Goal: Check status: Check status

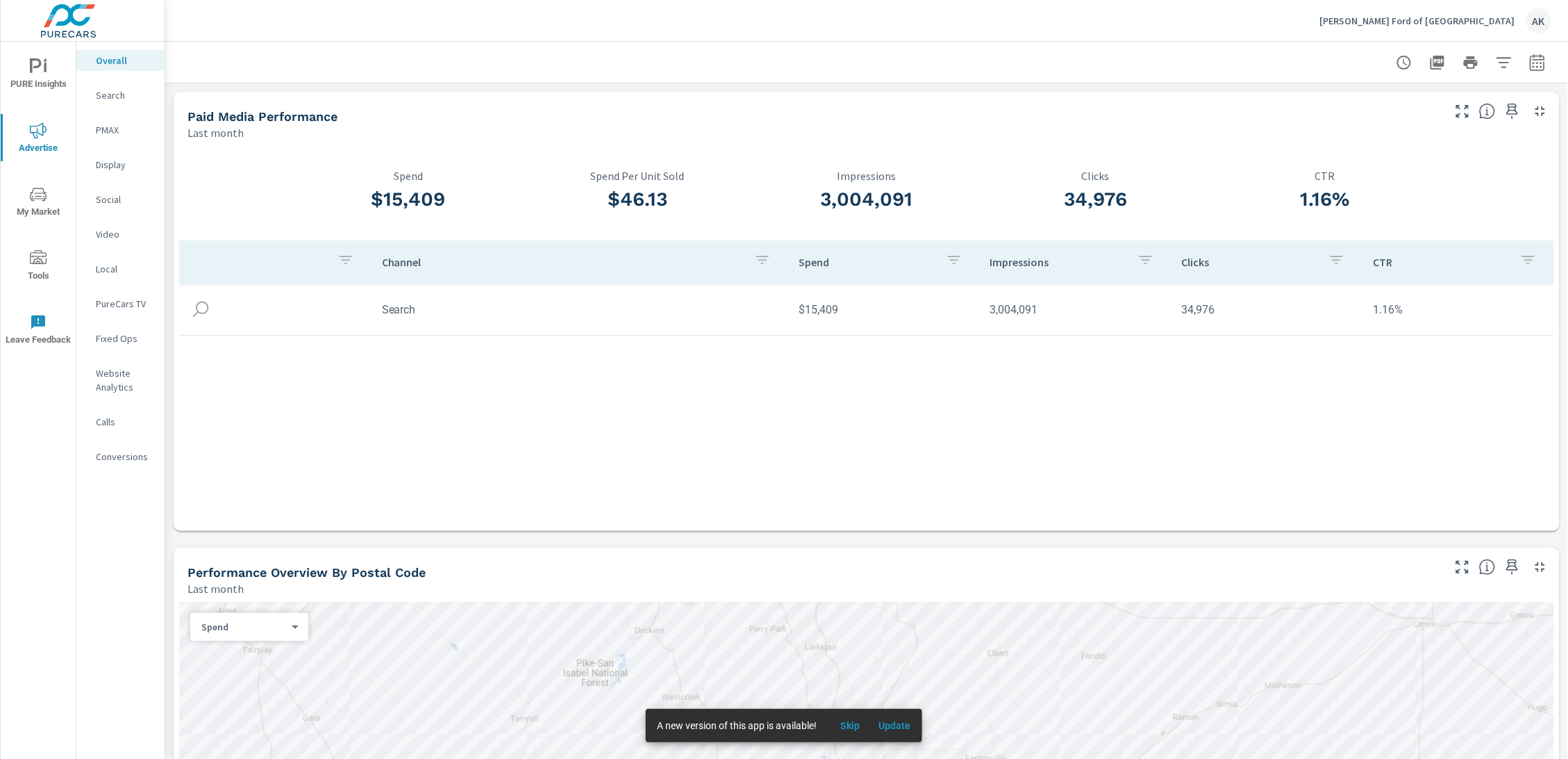
click at [108, 95] on p "Search" at bounding box center [124, 95] width 57 height 14
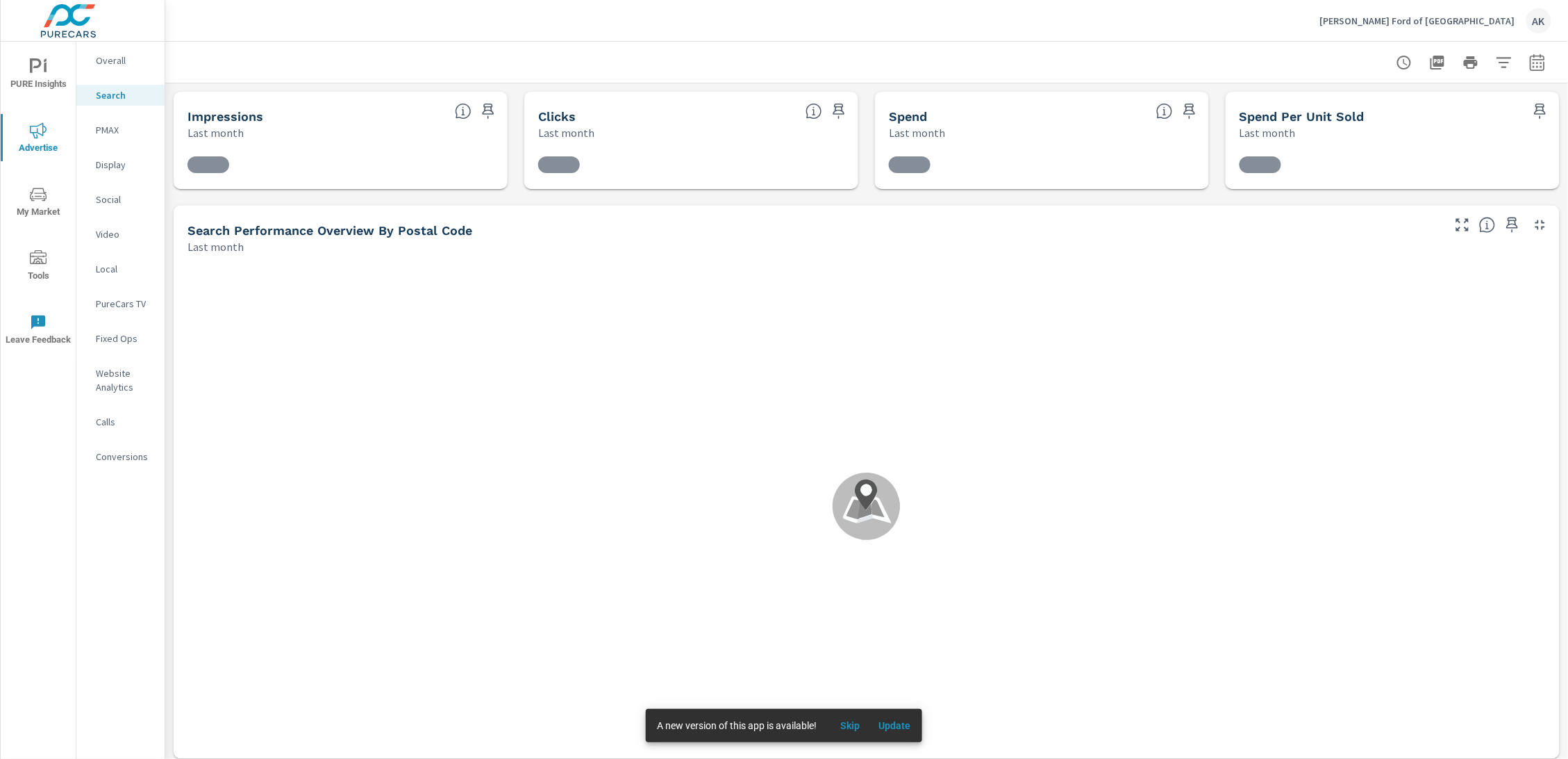
click at [860, 724] on span "Skip" at bounding box center [850, 725] width 34 height 13
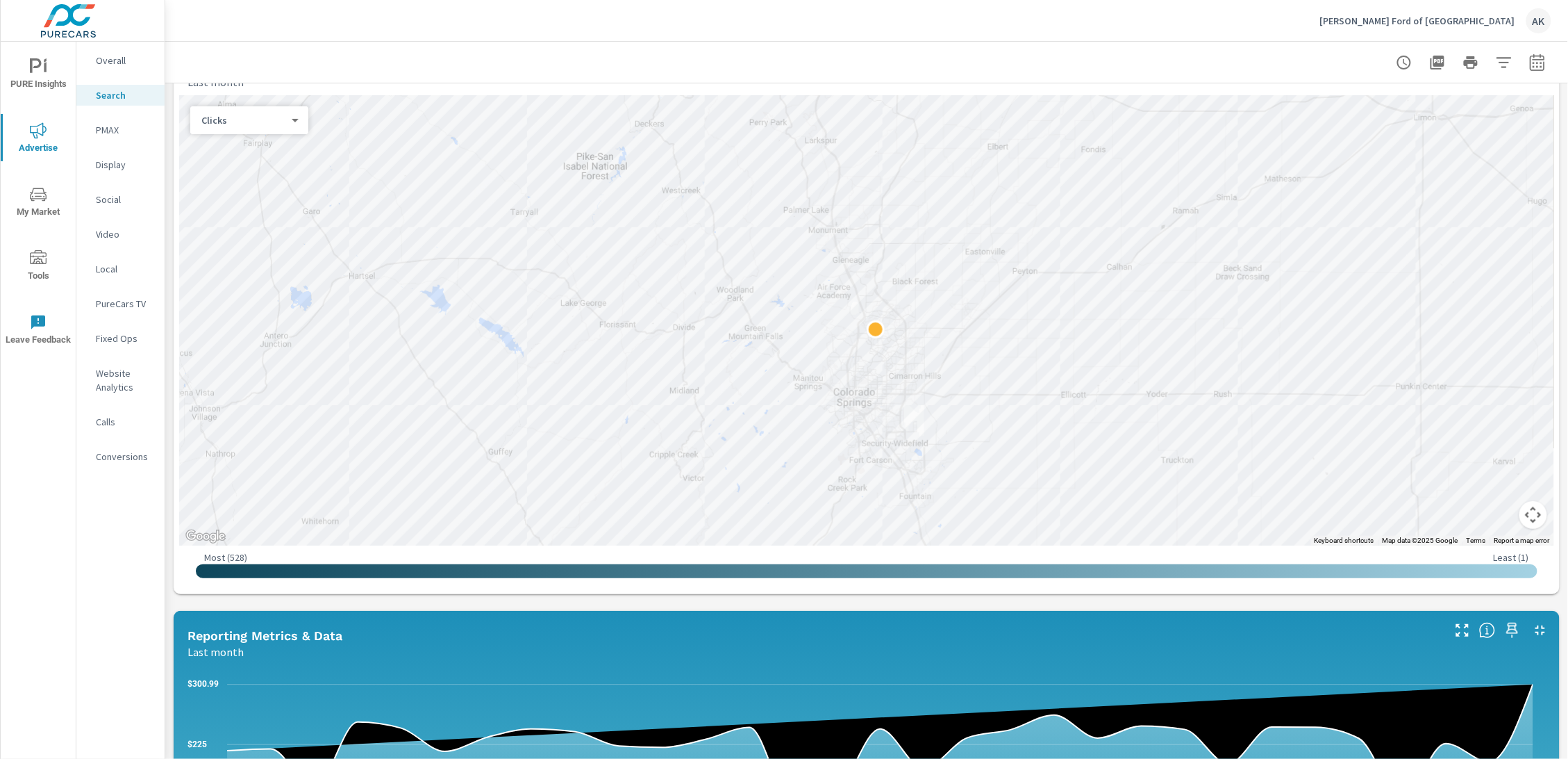
scroll to position [170, 0]
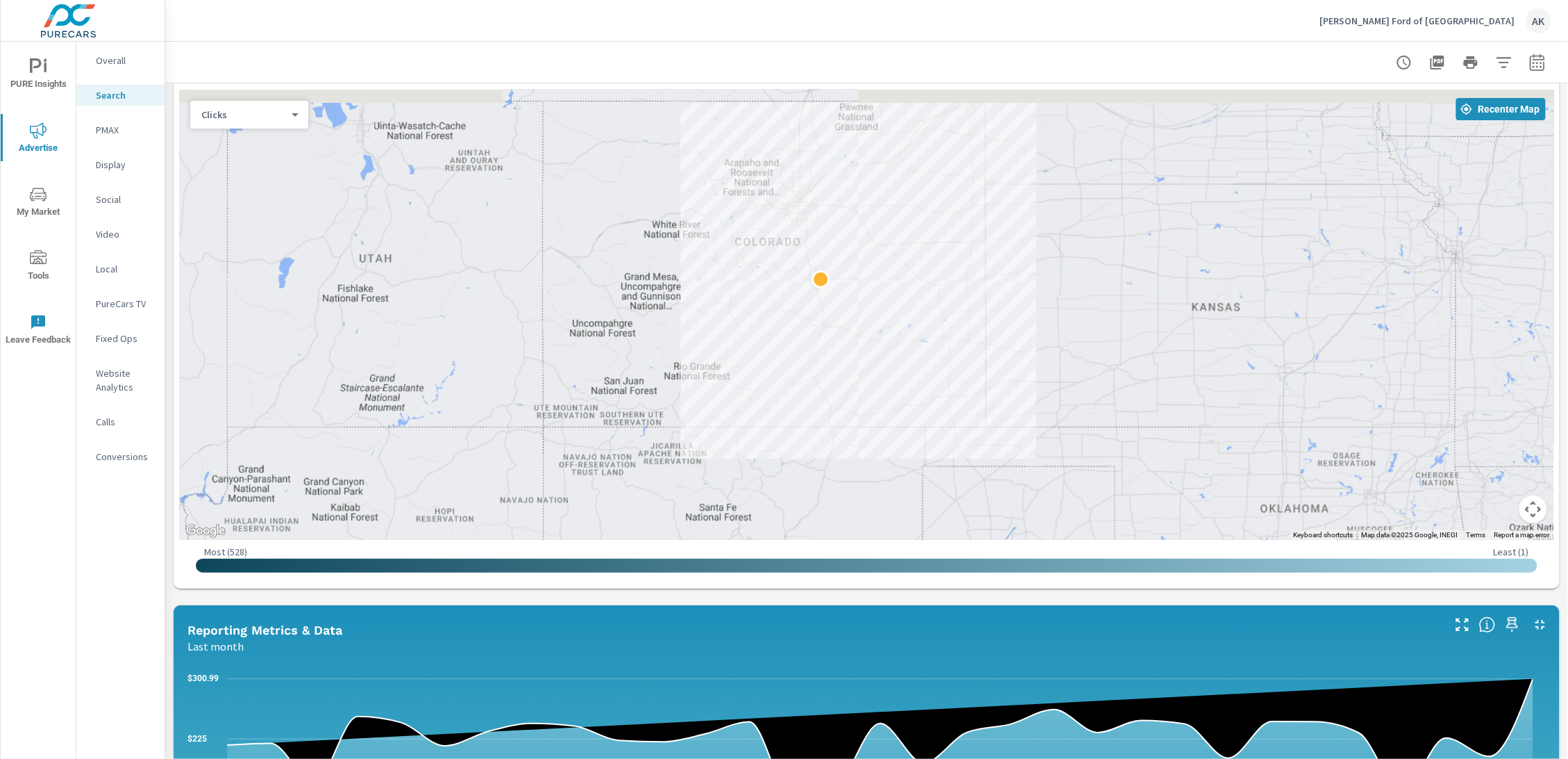
drag, startPoint x: 794, startPoint y: 268, endPoint x: 778, endPoint y: 319, distance: 53.5
click at [778, 319] on div at bounding box center [866, 315] width 1375 height 451
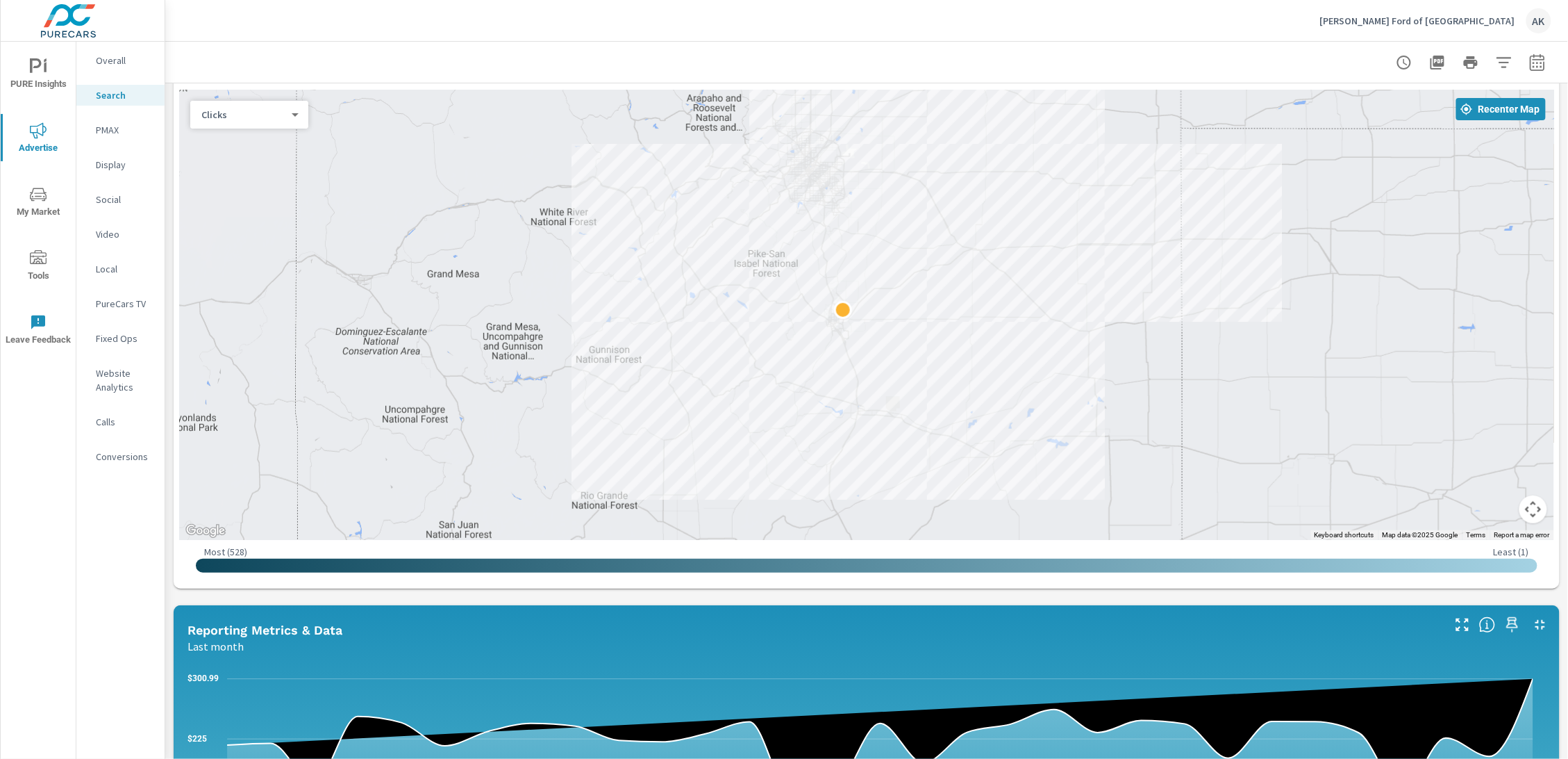
drag, startPoint x: 777, startPoint y: 312, endPoint x: 772, endPoint y: 376, distance: 64.2
click at [772, 376] on div at bounding box center [866, 315] width 1375 height 451
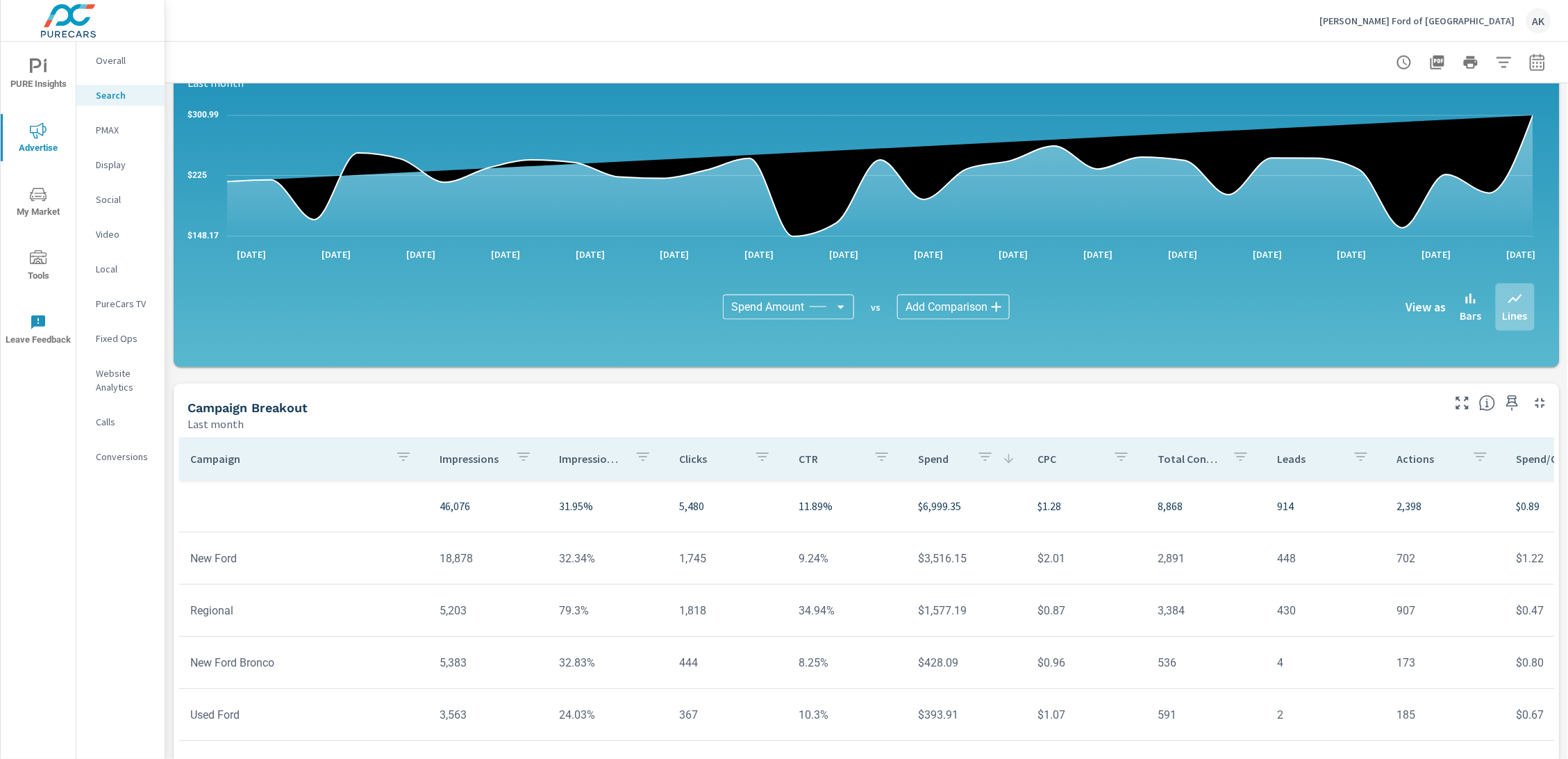
scroll to position [735, 0]
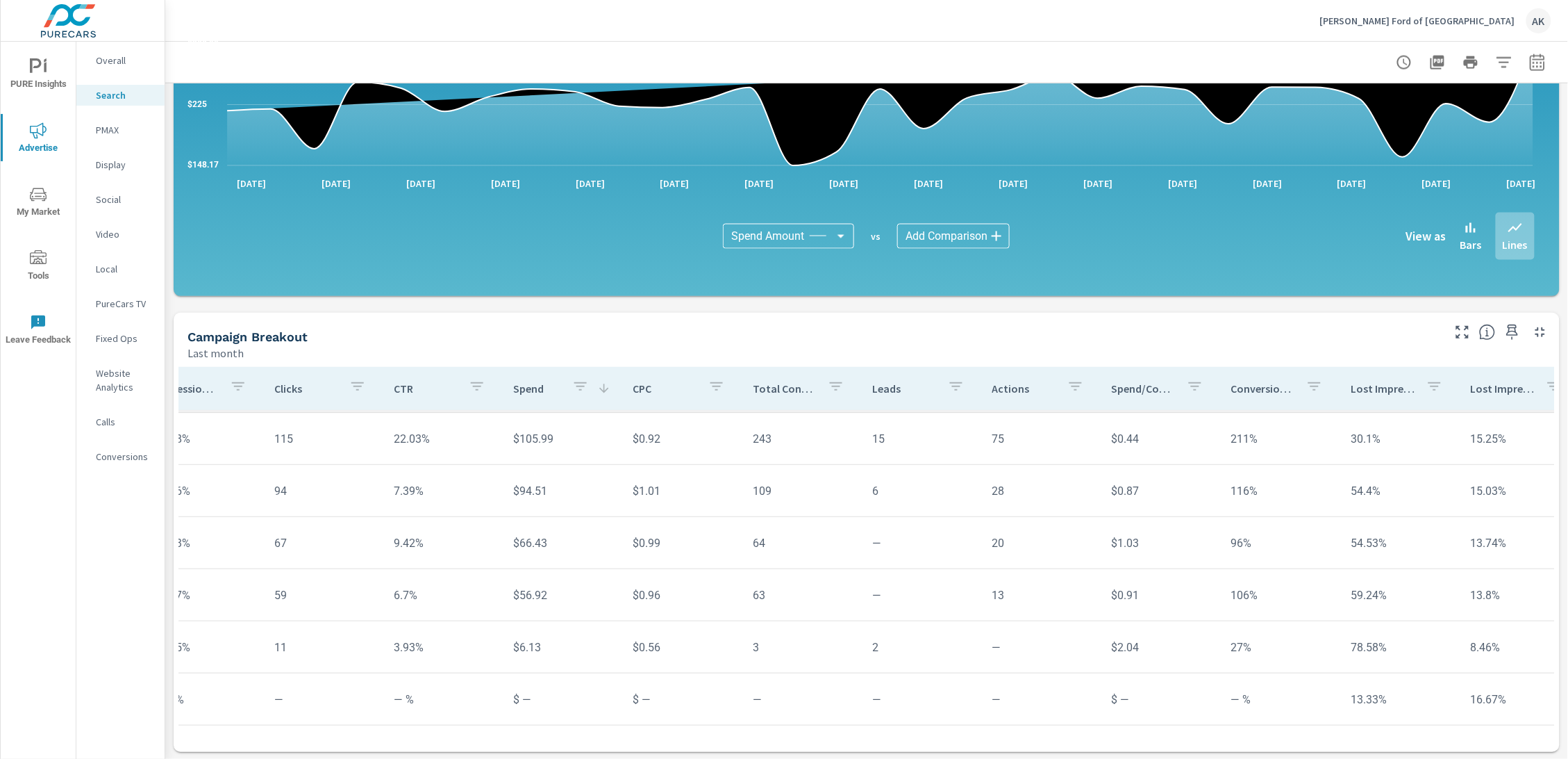
scroll to position [428, 0]
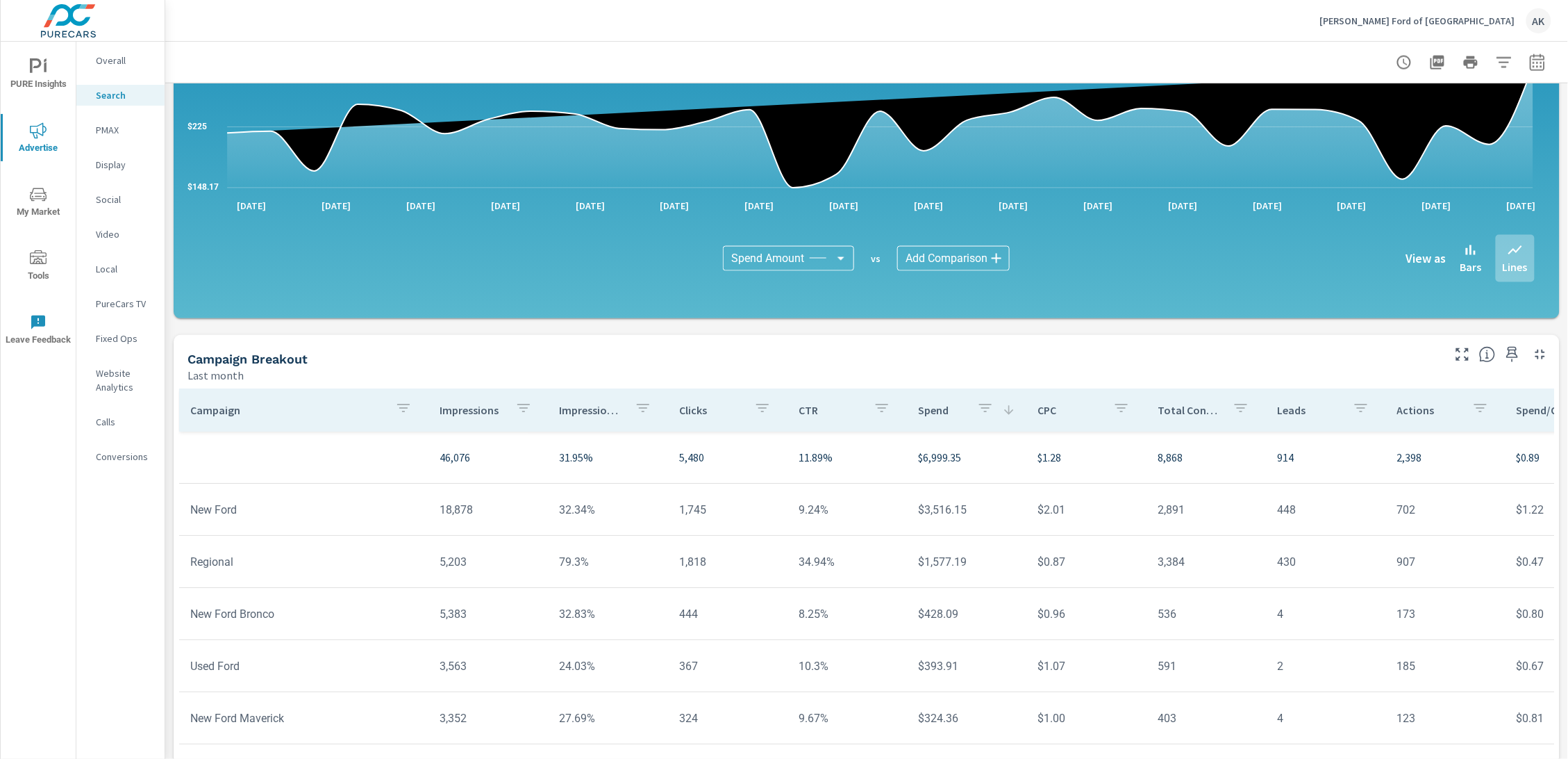
scroll to position [805, 0]
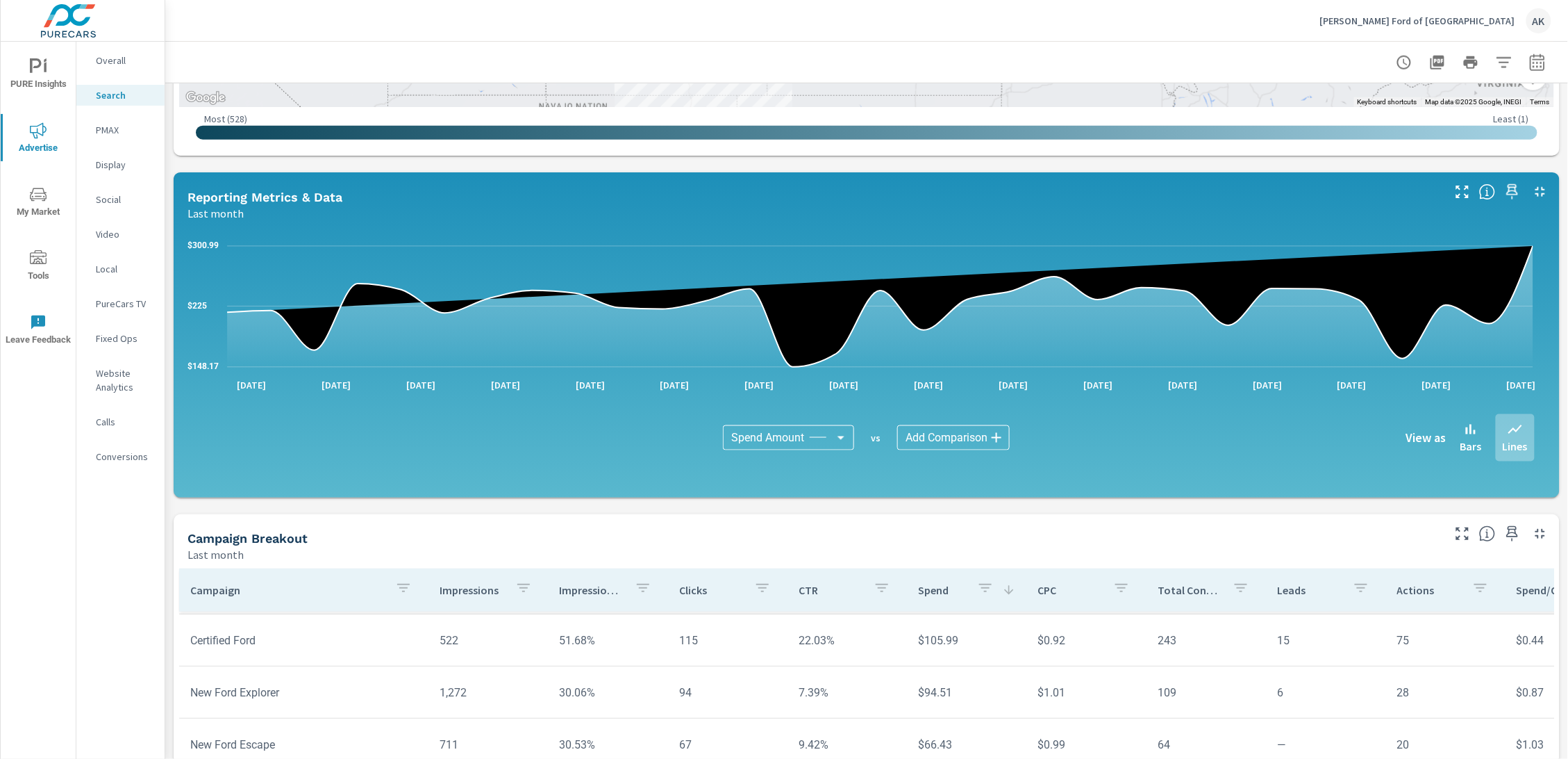
scroll to position [805, 0]
